Goal: Check status

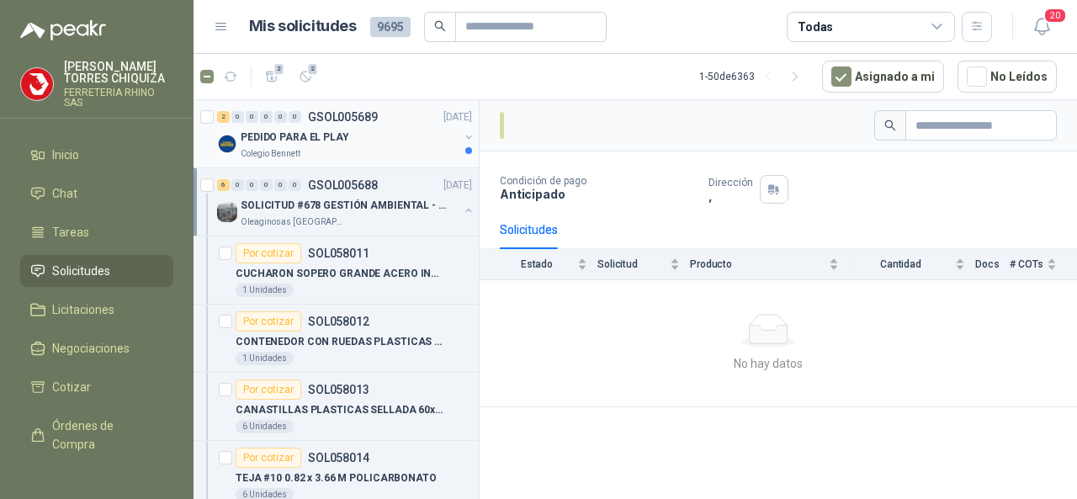
click at [328, 115] on p "GSOL005689" at bounding box center [343, 117] width 70 height 12
